Goal: Task Accomplishment & Management: Use online tool/utility

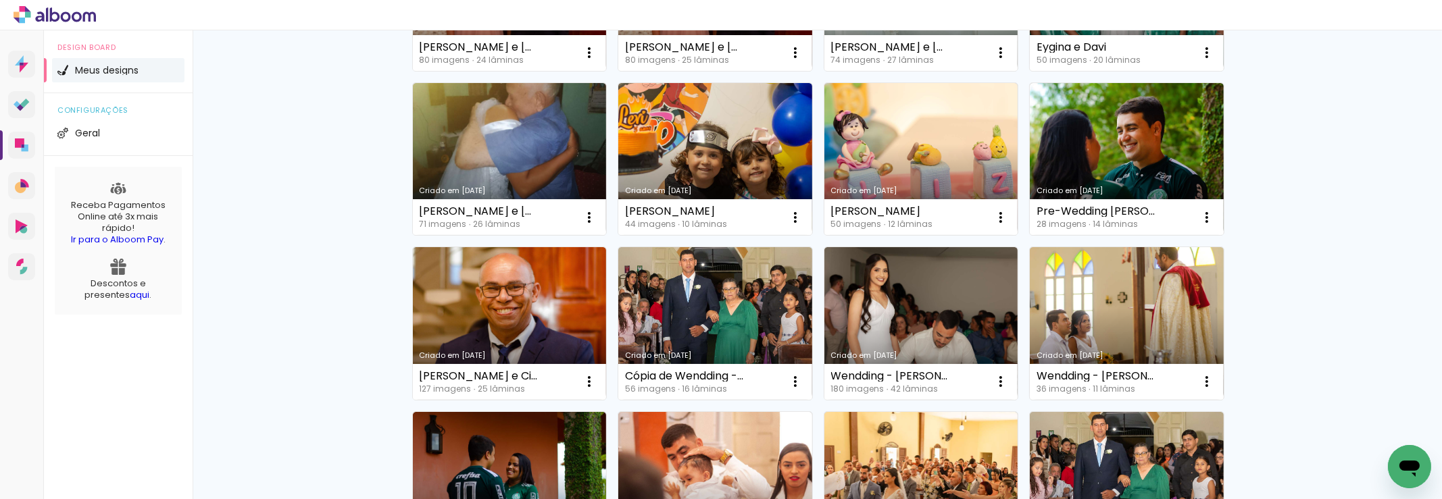
scroll to position [270, 0]
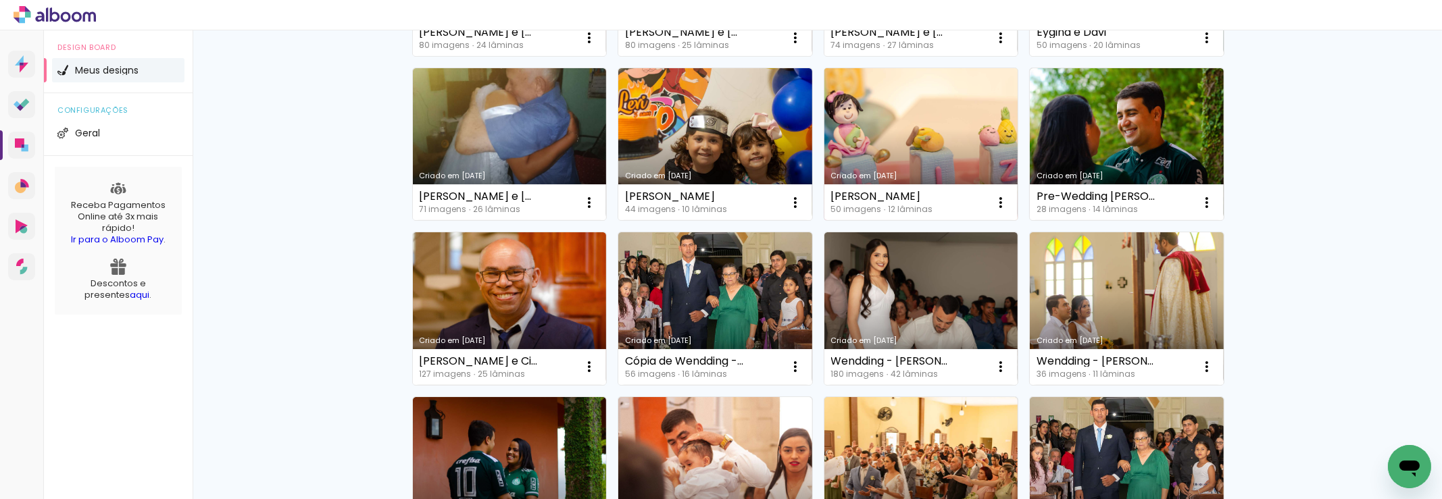
click at [898, 138] on link "Criado em [DATE]" at bounding box center [921, 144] width 194 height 153
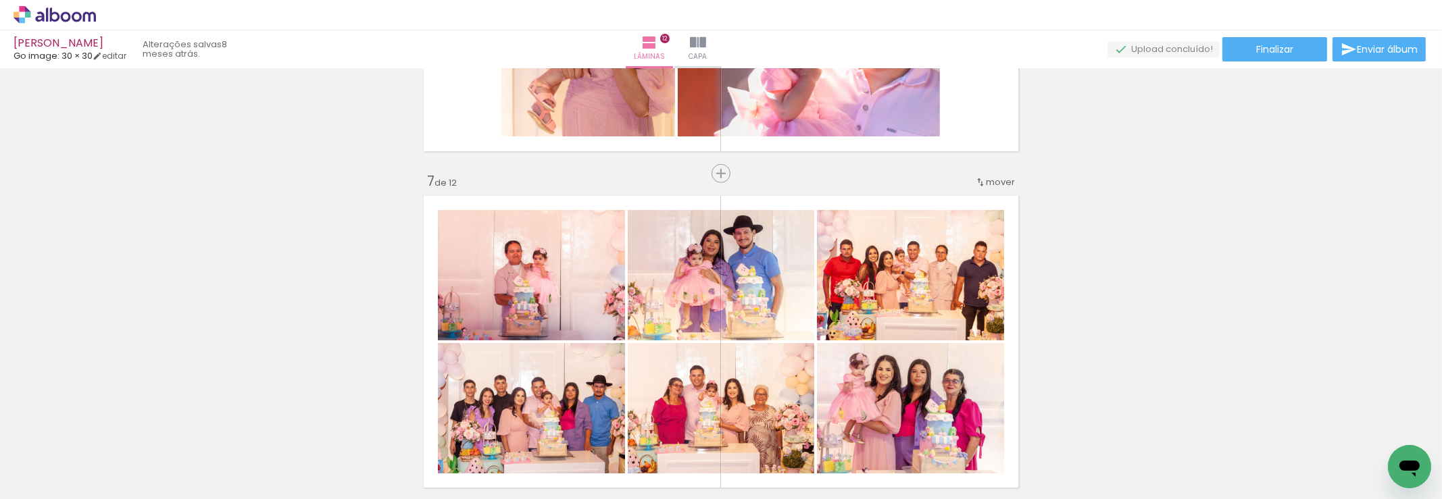
scroll to position [1960, 0]
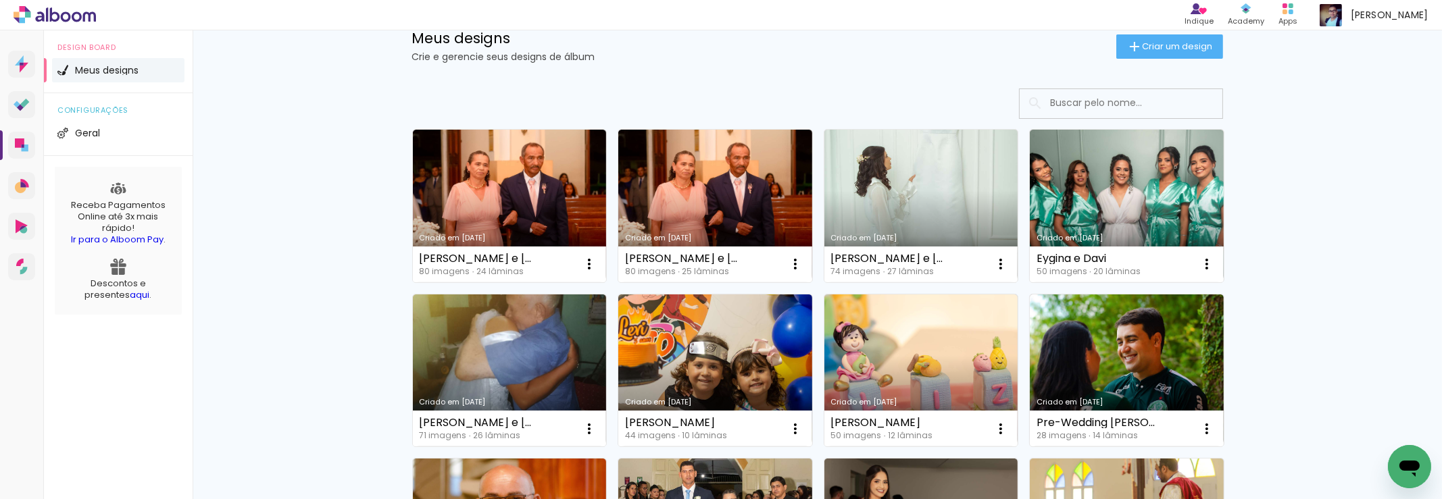
scroll to position [67, 0]
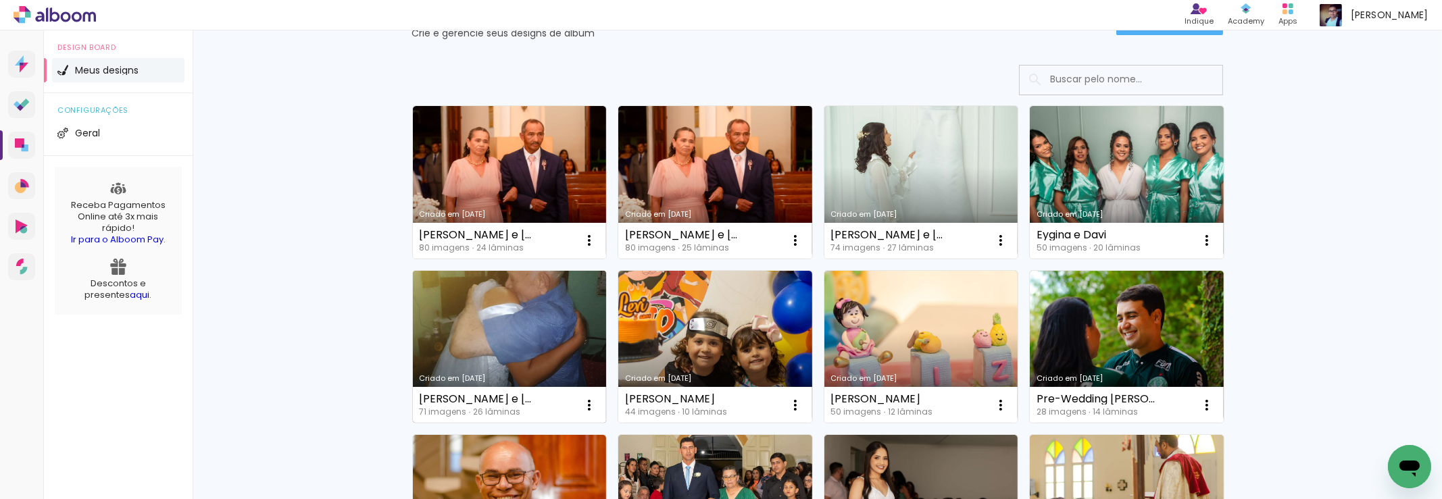
click at [506, 335] on link "Criado em [DATE]" at bounding box center [510, 347] width 194 height 153
